Goal: Browse casually

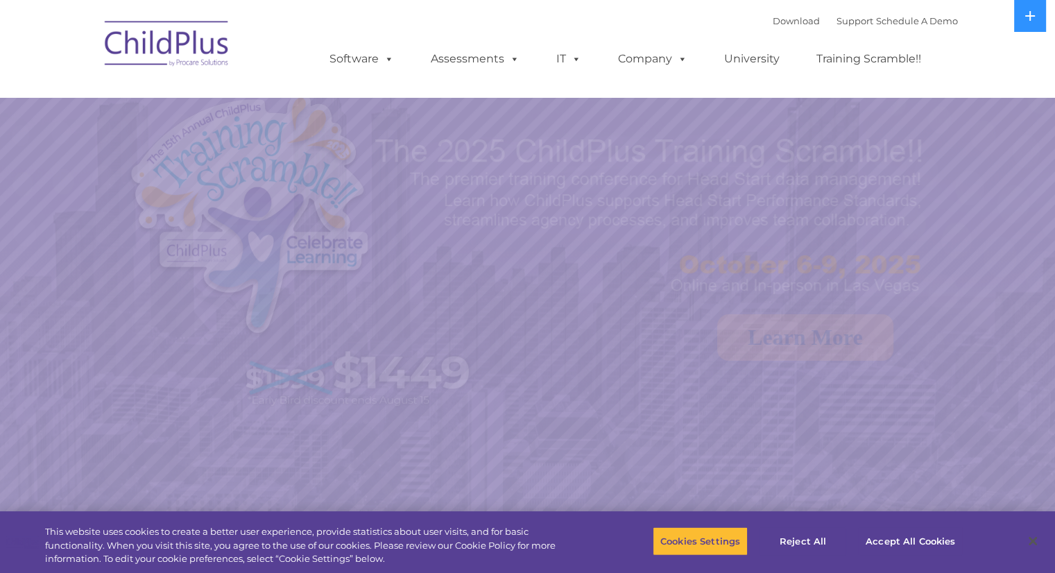
select select "MEDIUM"
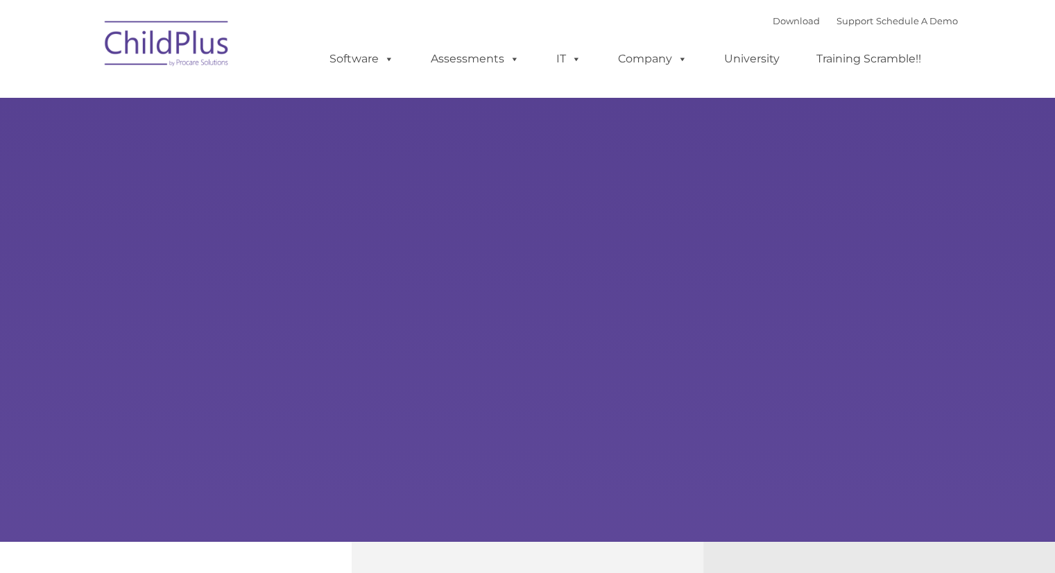
select select "MEDIUM"
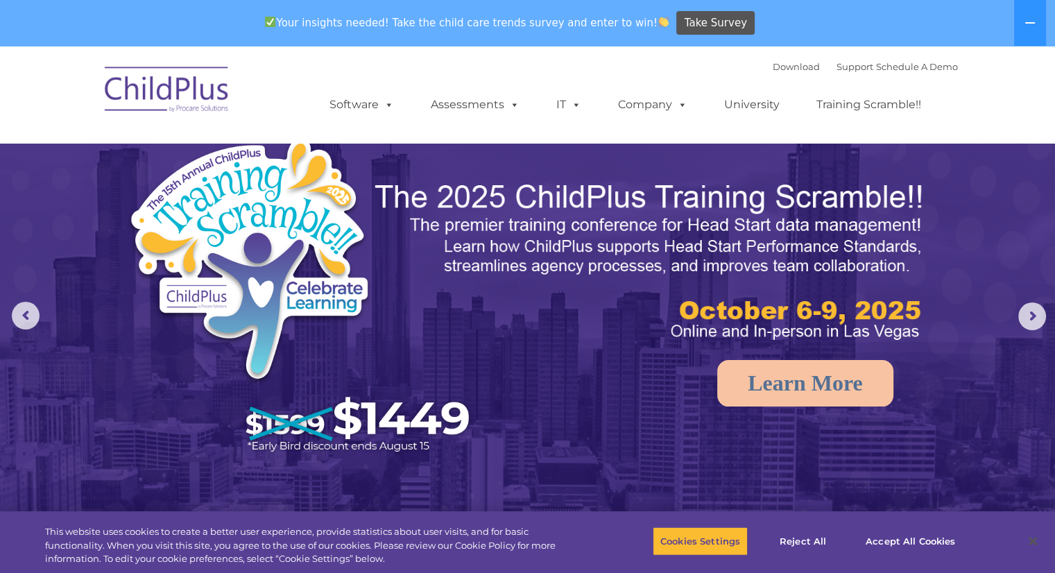
click at [131, 97] on img at bounding box center [167, 91] width 139 height 69
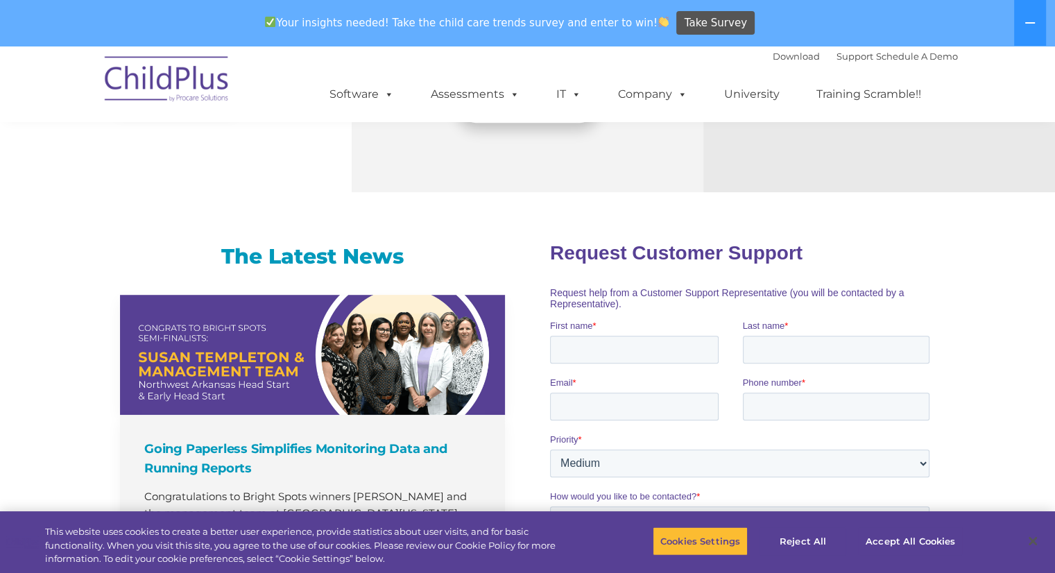
scroll to position [771, 0]
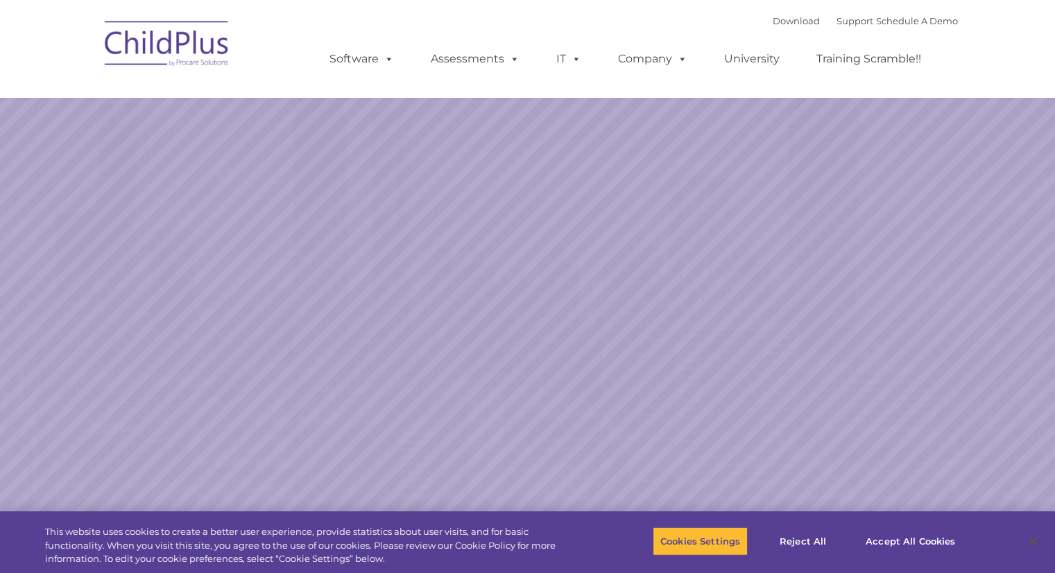
select select "MEDIUM"
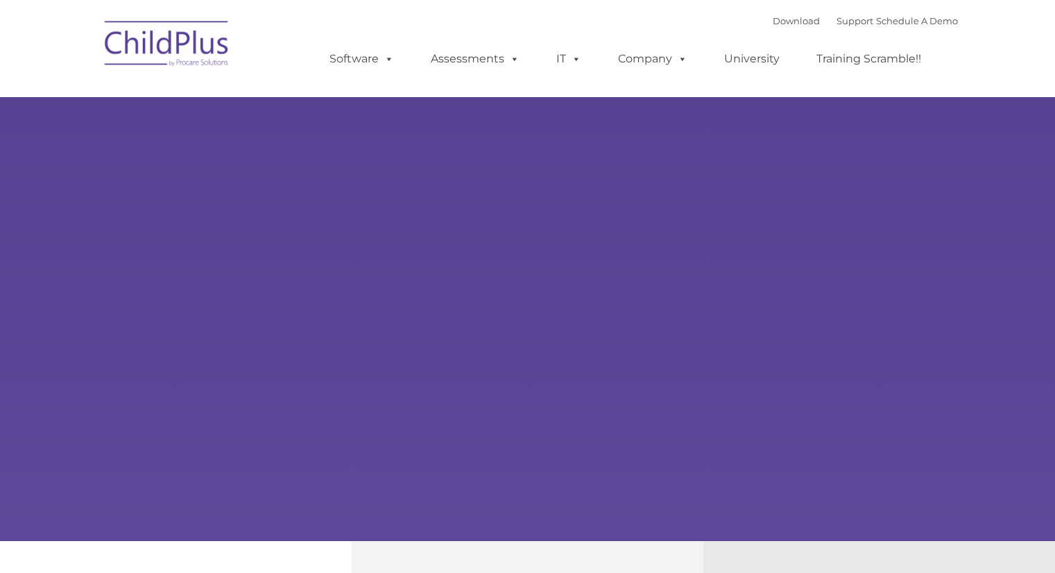
type input ""
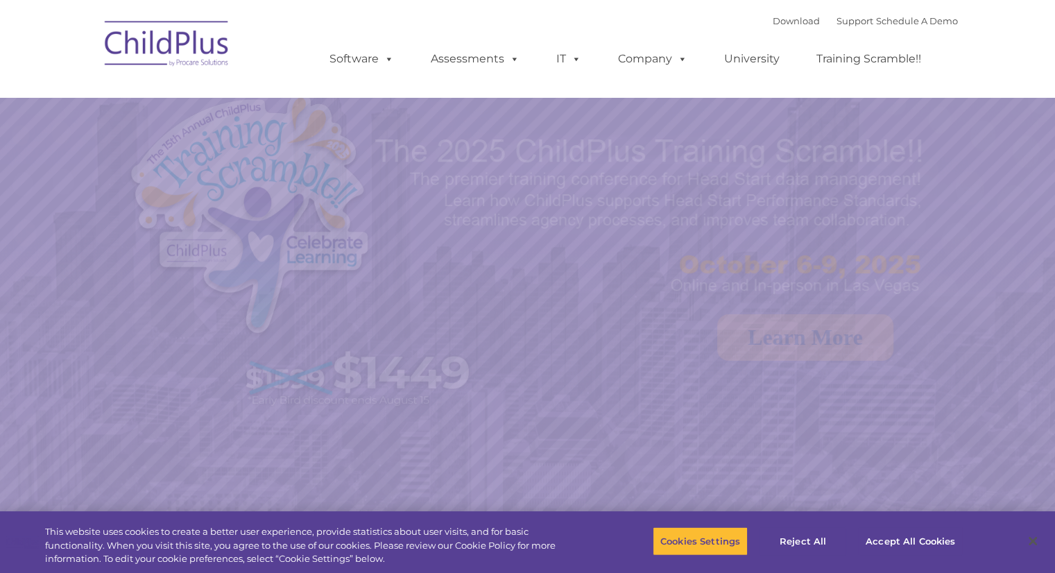
select select "MEDIUM"
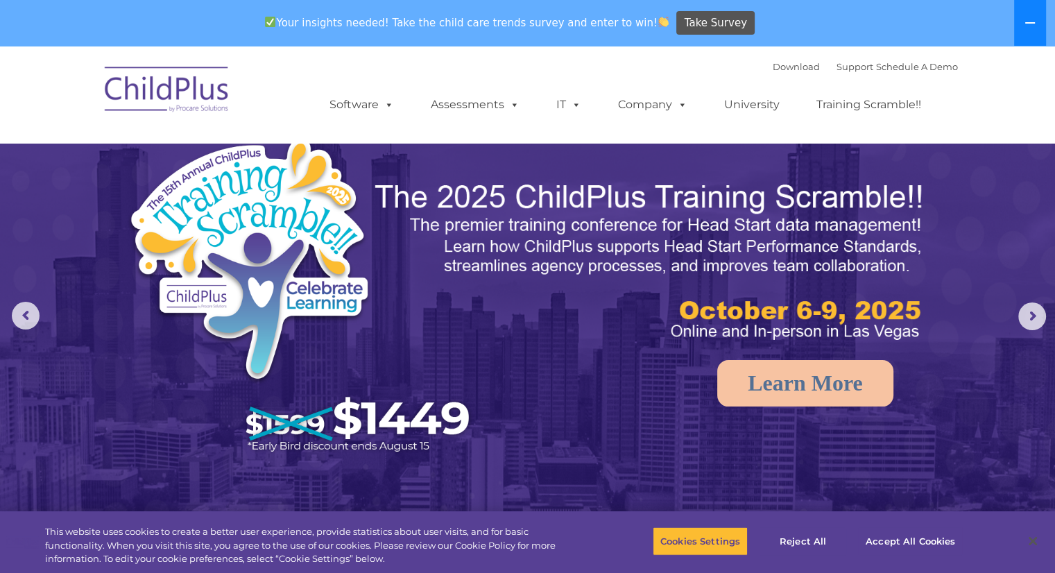
click at [1032, 24] on icon at bounding box center [1030, 22] width 11 height 11
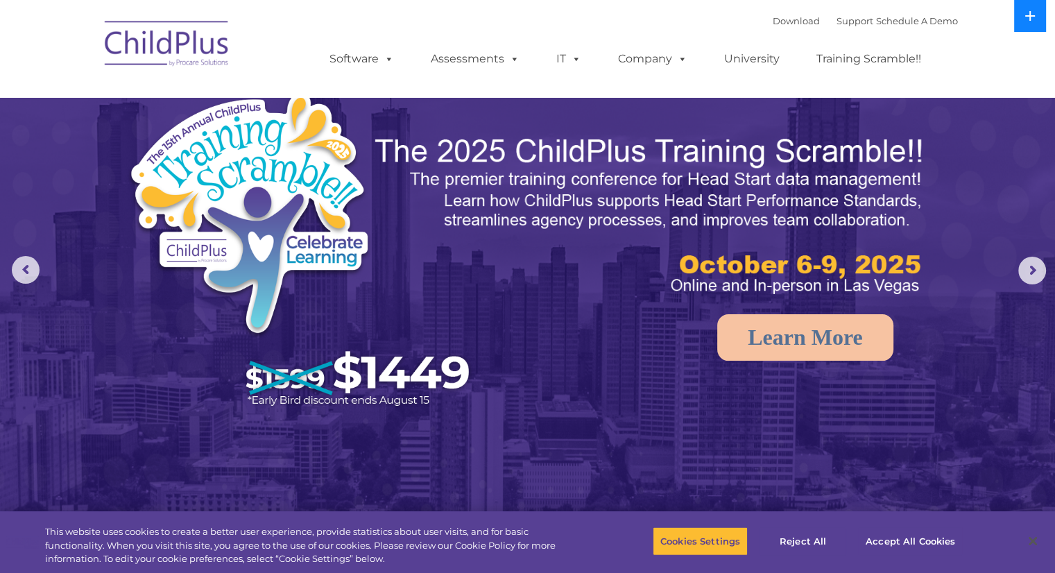
click at [1032, 26] on button at bounding box center [1030, 16] width 32 height 32
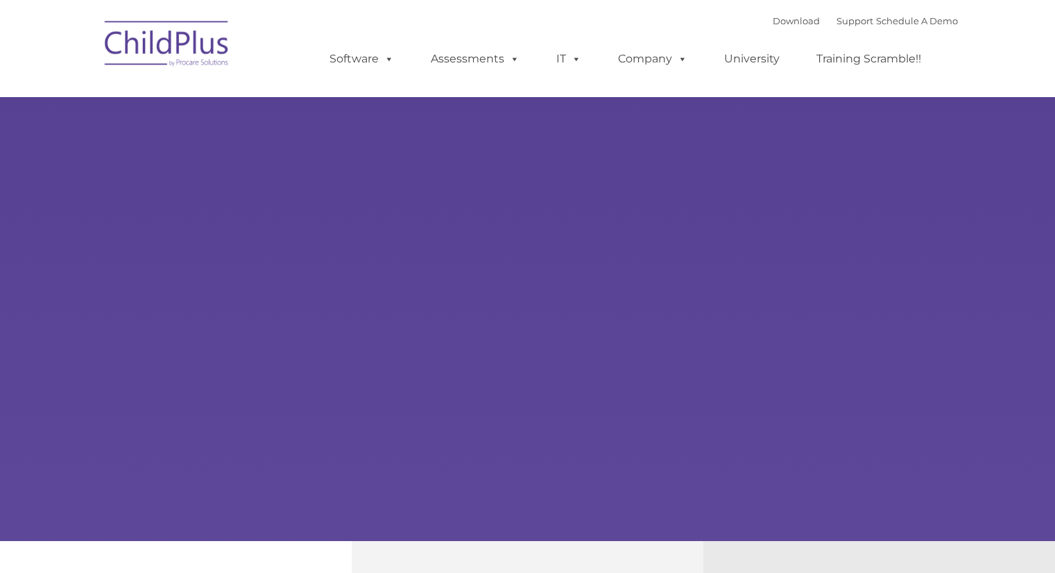
type input ""
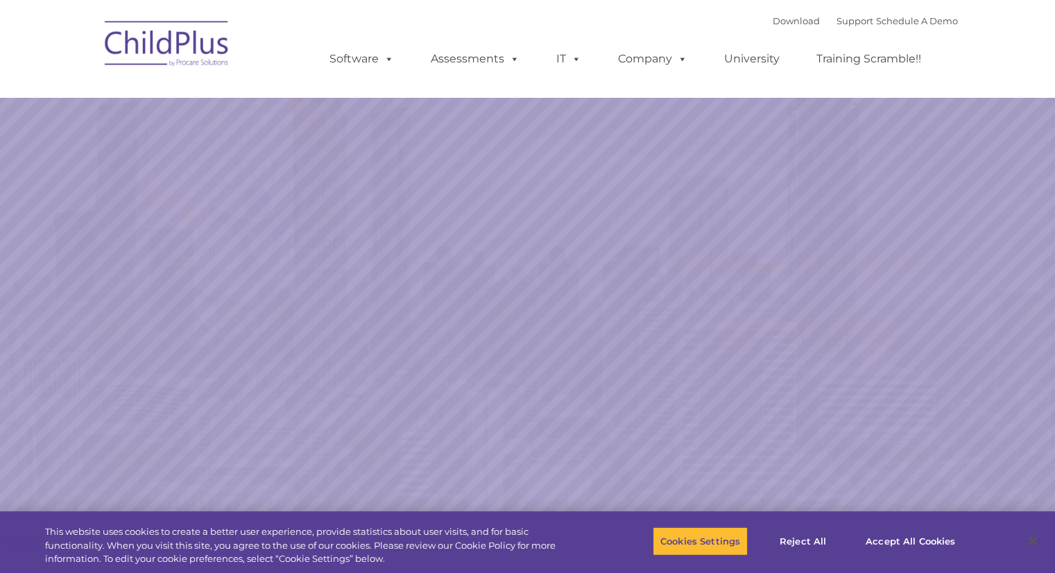
select select "MEDIUM"
